Goal: Browse casually

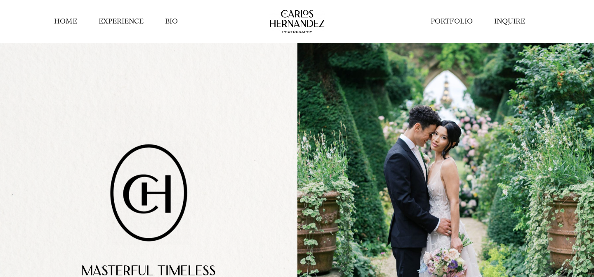
click at [440, 22] on link "PORTFOLIO" at bounding box center [452, 22] width 42 height 10
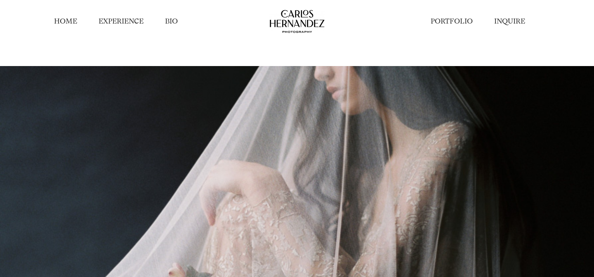
click at [360, 50] on div "THE PORTFOLIO OUR WORK" at bounding box center [297, 217] width 594 height 348
click at [170, 19] on link "BIO" at bounding box center [171, 22] width 13 height 10
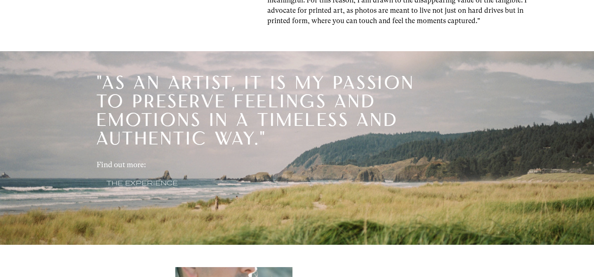
scroll to position [455, 0]
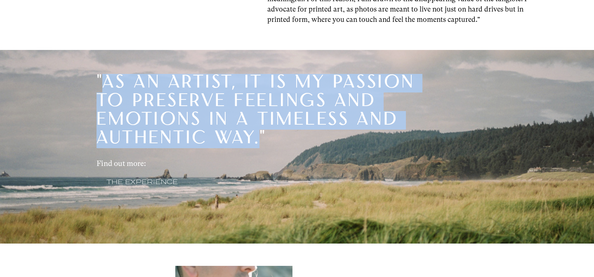
drag, startPoint x: 104, startPoint y: 79, endPoint x: 260, endPoint y: 136, distance: 165.6
click at [260, 136] on span ""As an artist, it is my passion to preserve feelings and emotions in a timeless…" at bounding box center [256, 111] width 319 height 74
copy span "As an artist, it is my passion to preserve feelings and emotions in a timeless …"
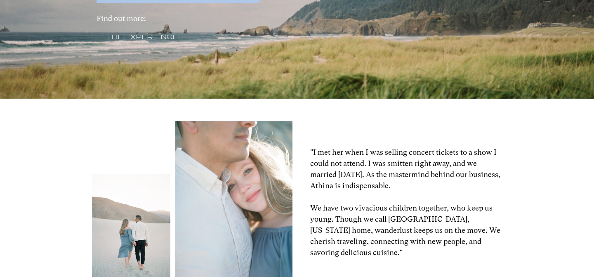
scroll to position [700, 0]
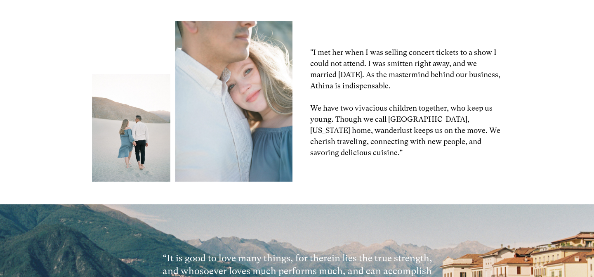
click at [408, 76] on p ""I met her when I was selling concert tickets to a show I could not attend. I w…" at bounding box center [406, 69] width 193 height 45
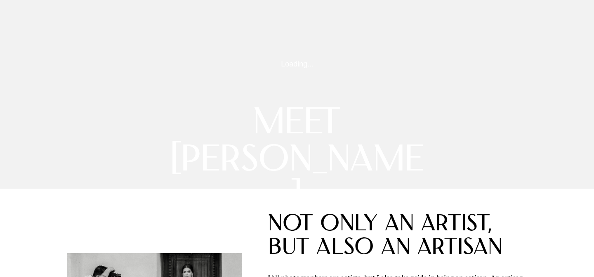
scroll to position [0, 0]
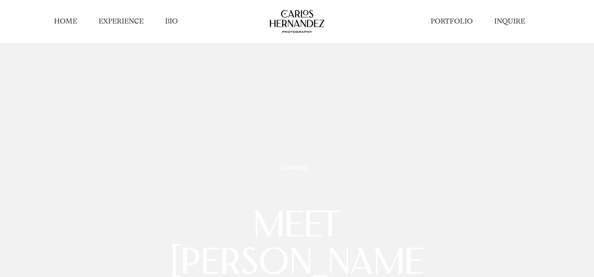
click at [453, 21] on link "PORTFOLIO" at bounding box center [452, 22] width 42 height 10
